Goal: Task Accomplishment & Management: Manage account settings

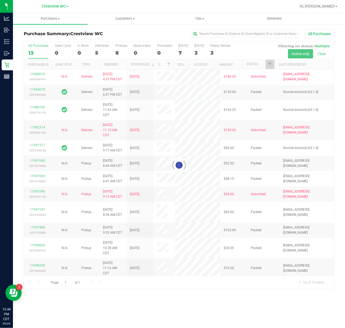
click at [98, 49] on div at bounding box center [179, 165] width 310 height 247
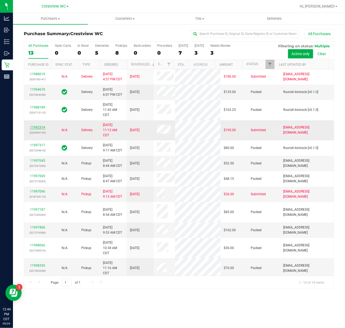
click at [37, 129] on link "11992314" at bounding box center [37, 127] width 15 height 4
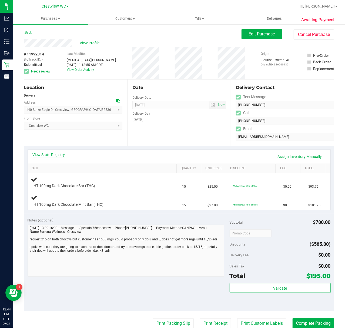
click at [54, 157] on link "View State Registry" at bounding box center [49, 154] width 32 height 5
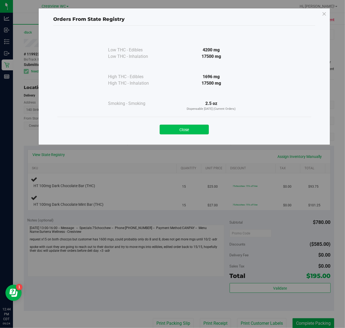
click at [195, 131] on button "Close" at bounding box center [184, 130] width 49 height 10
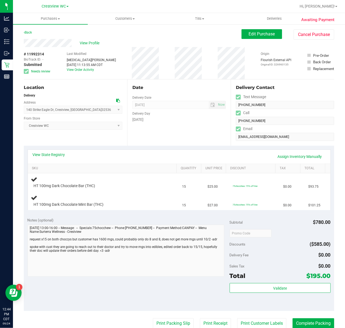
click at [139, 145] on div "Date Delivery Date [DATE] Now [DATE] 07:00 AM Now Delivery Day [DATE]" at bounding box center [179, 112] width 104 height 66
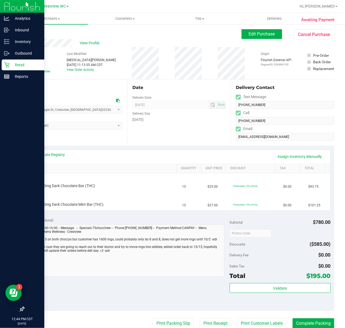
click at [16, 64] on p "Retail" at bounding box center [25, 65] width 32 height 6
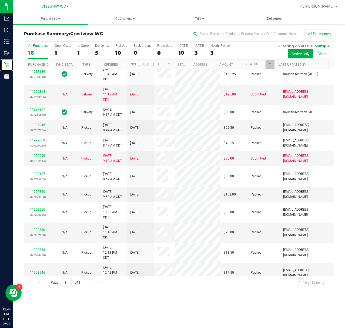
scroll to position [36, 0]
click at [102, 54] on div "5" at bounding box center [102, 53] width 14 height 6
click at [0, 0] on input "Deliveries 5" at bounding box center [0, 0] width 0 height 0
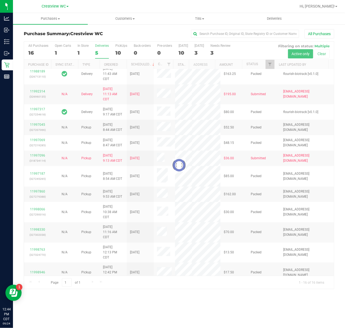
scroll to position [0, 0]
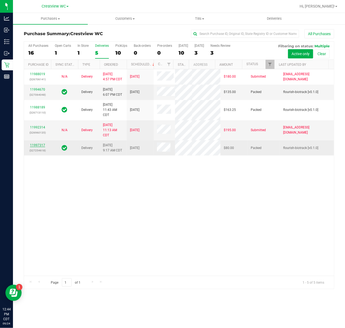
click at [36, 147] on link "11997317" at bounding box center [37, 145] width 15 height 4
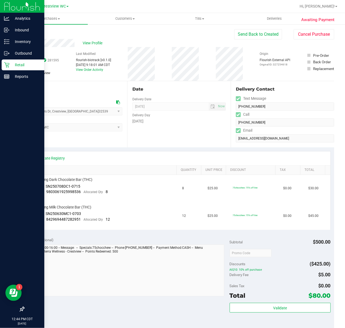
click at [9, 65] on icon at bounding box center [6, 64] width 5 height 5
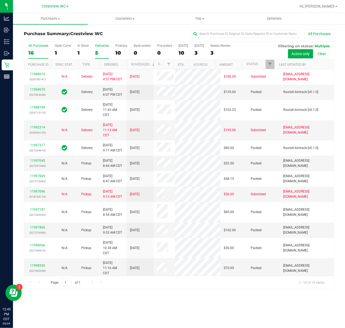
click at [97, 51] on div "5" at bounding box center [102, 53] width 14 height 6
click at [0, 0] on input "Deliveries 5" at bounding box center [0, 0] width 0 height 0
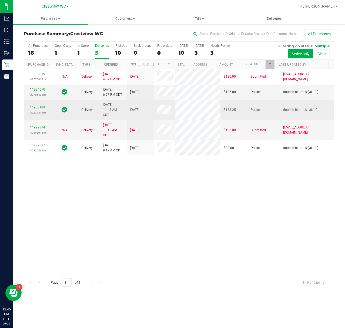
click at [38, 109] on link "11988189" at bounding box center [37, 107] width 15 height 4
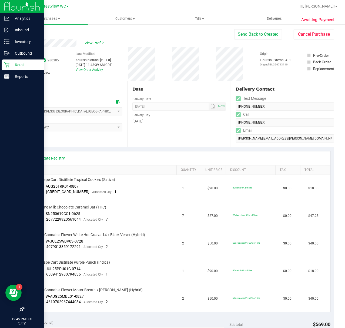
click at [10, 67] on p "Retail" at bounding box center [25, 65] width 32 height 6
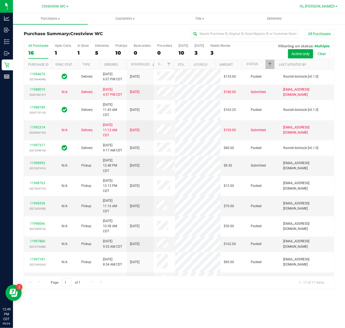
click at [321, 4] on span "Hi, [PERSON_NAME]!" at bounding box center [317, 6] width 35 height 4
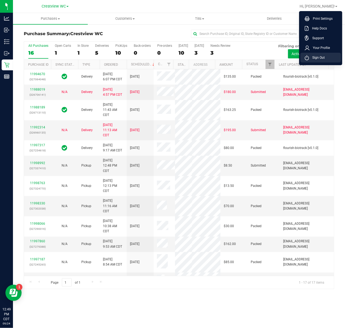
click at [318, 59] on span "Sign Out" at bounding box center [317, 57] width 16 height 5
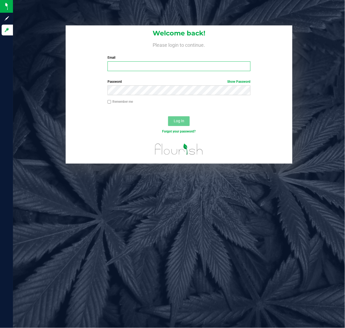
click at [135, 64] on input "Email" at bounding box center [179, 66] width 143 height 10
type input "[EMAIL_ADDRESS][DOMAIN_NAME]"
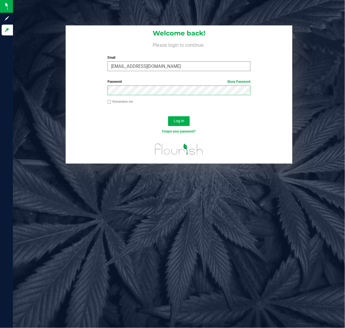
click at [168, 116] on button "Log In" at bounding box center [179, 121] width 22 height 10
